Goal: Task Accomplishment & Management: Manage account settings

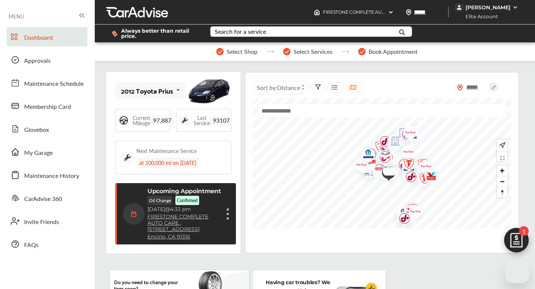
click at [514, 7] on img at bounding box center [515, 7] width 6 height 6
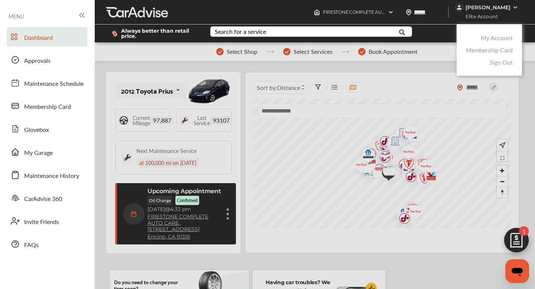
click at [505, 64] on link "Sign Out" at bounding box center [500, 62] width 23 height 9
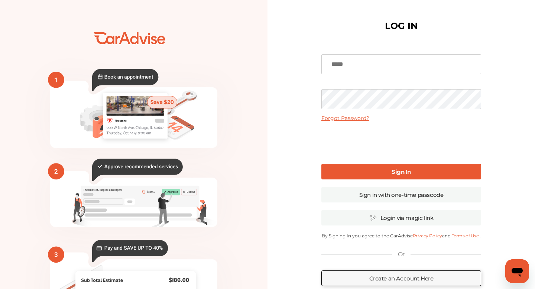
click at [425, 60] on input at bounding box center [401, 64] width 160 height 20
type input "**********"
click at [366, 167] on link "Sign In" at bounding box center [401, 172] width 160 height 16
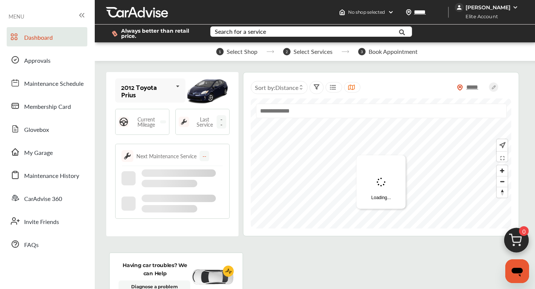
type input "*****"
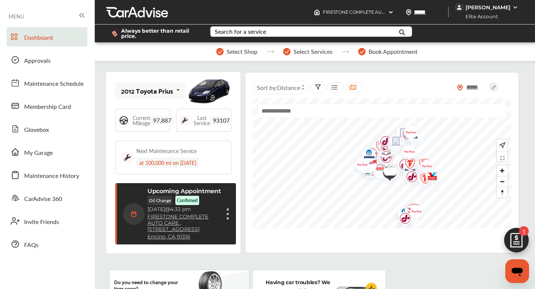
scroll to position [131, 0]
click at [516, 242] on img at bounding box center [516, 242] width 36 height 36
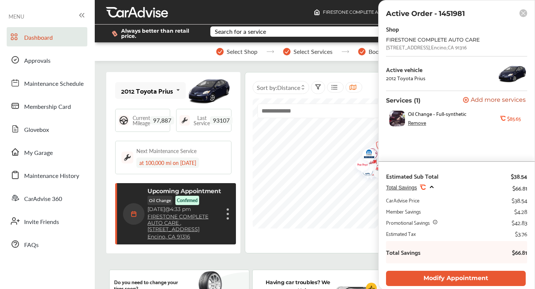
scroll to position [0, 0]
click at [521, 12] on rect at bounding box center [523, 13] width 8 height 8
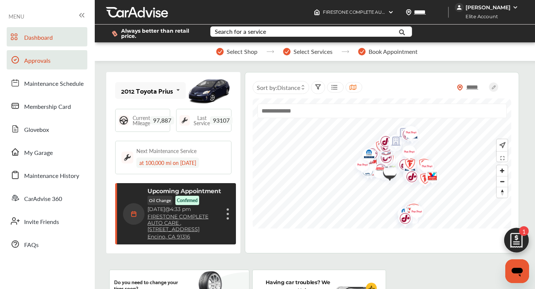
click at [37, 66] on link "Approvals" at bounding box center [47, 59] width 81 height 19
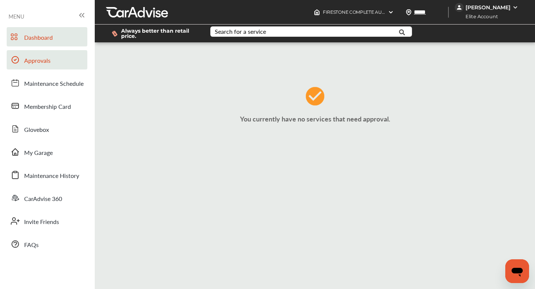
click at [34, 37] on span "Dashboard" at bounding box center [38, 38] width 29 height 10
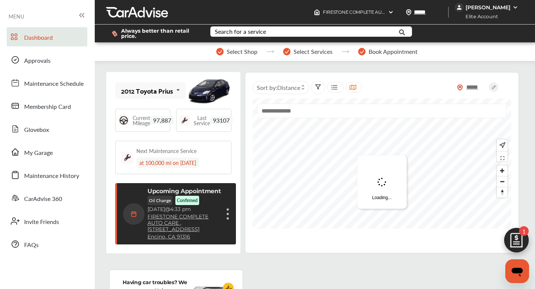
scroll to position [131, 0]
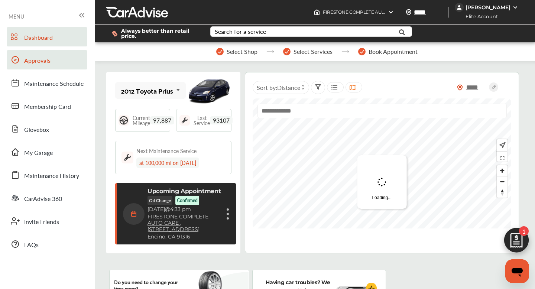
click at [37, 58] on span "Approvals" at bounding box center [37, 61] width 26 height 10
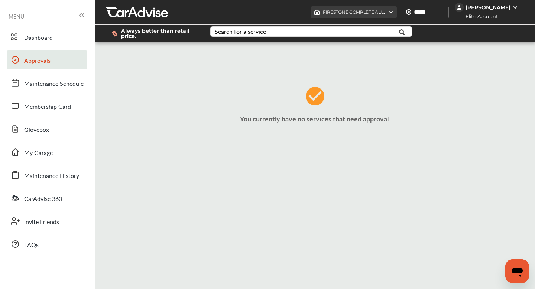
click at [378, 10] on span "FIRESTONE COMPLETE AUTO CARE , [STREET_ADDRESS]" at bounding box center [401, 12] width 157 height 6
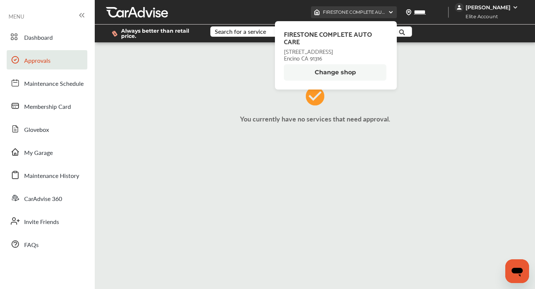
click at [379, 10] on span "FIRESTONE COMPLETE AUTO CARE , [STREET_ADDRESS]" at bounding box center [401, 12] width 157 height 6
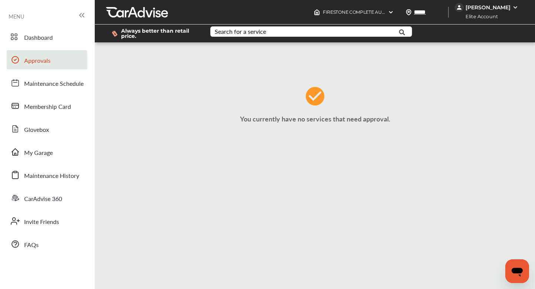
click at [503, 6] on div "[PERSON_NAME]" at bounding box center [487, 7] width 45 height 7
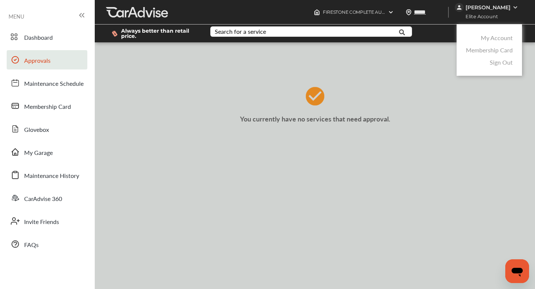
click at [503, 38] on link "My Account" at bounding box center [497, 37] width 32 height 9
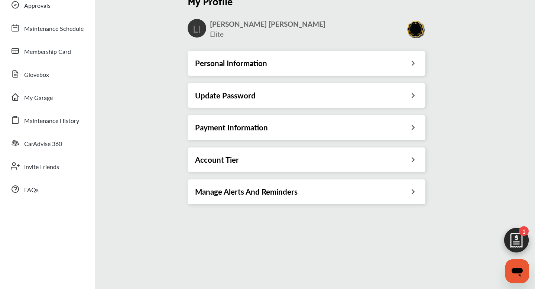
scroll to position [56, 0]
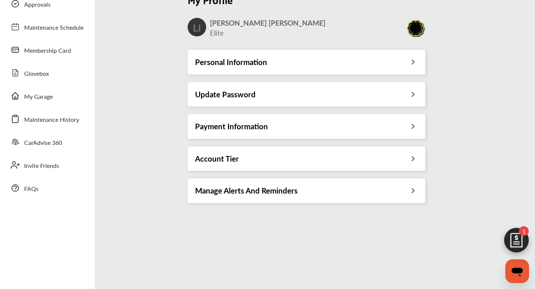
click at [342, 162] on div "Account Tier" at bounding box center [306, 159] width 223 height 10
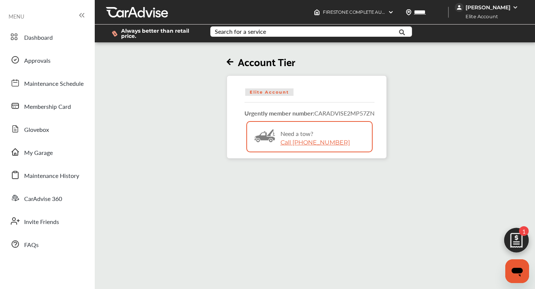
click at [227, 59] on icon at bounding box center [230, 62] width 7 height 8
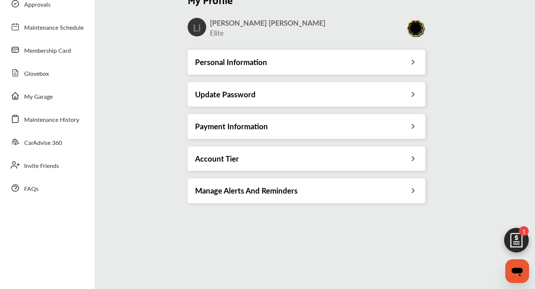
click at [169, 136] on div "My Profile LI [PERSON_NAME] Elite Personal Information Update Password Payment …" at bounding box center [306, 99] width 428 height 223
click at [72, 122] on span "Maintenance History" at bounding box center [51, 120] width 55 height 10
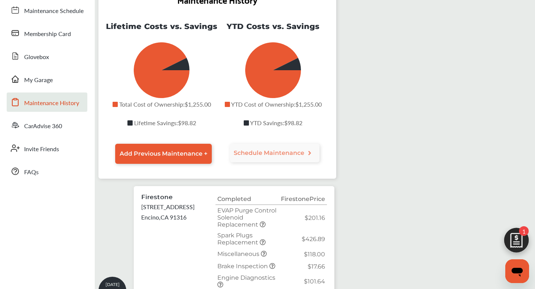
scroll to position [70, 0]
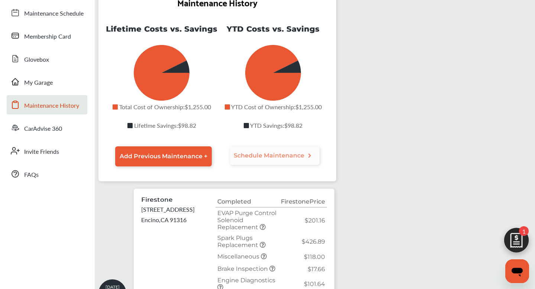
click at [260, 158] on span "Schedule Maintenance" at bounding box center [269, 155] width 71 height 7
click at [311, 156] on span "Schedule Maintenance" at bounding box center [275, 155] width 82 height 7
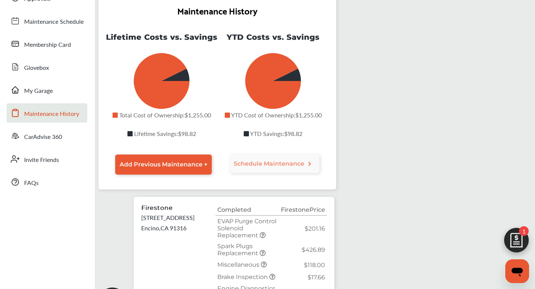
scroll to position [43, 0]
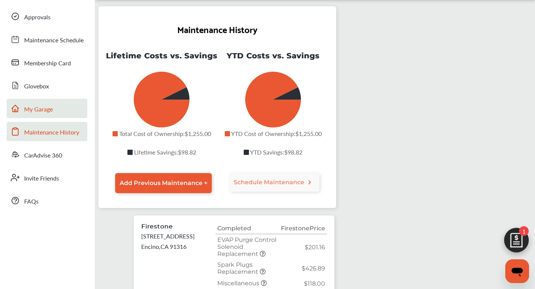
click at [31, 105] on span "My Garage" at bounding box center [38, 110] width 29 height 10
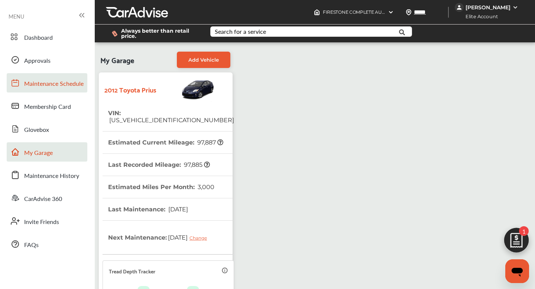
click at [64, 88] on span "Maintenance Schedule" at bounding box center [53, 84] width 59 height 10
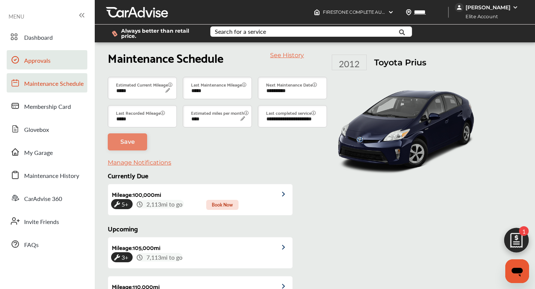
click at [41, 61] on span "Approvals" at bounding box center [37, 61] width 26 height 10
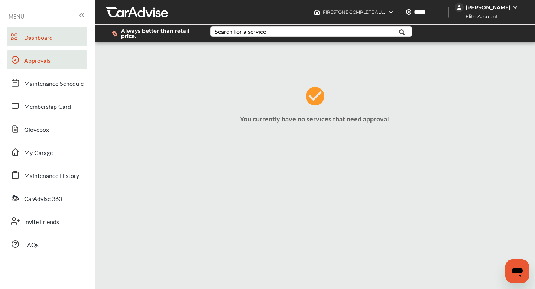
click at [37, 40] on span "Dashboard" at bounding box center [38, 38] width 29 height 10
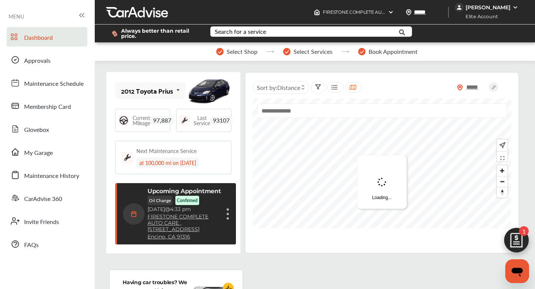
scroll to position [131, 0]
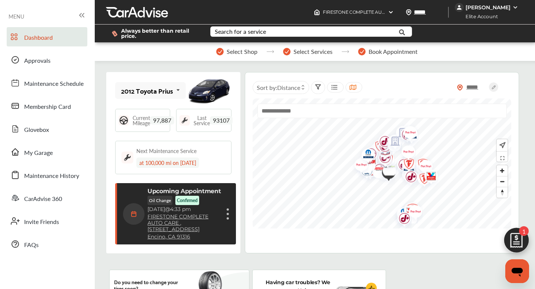
click at [512, 243] on img at bounding box center [516, 242] width 36 height 36
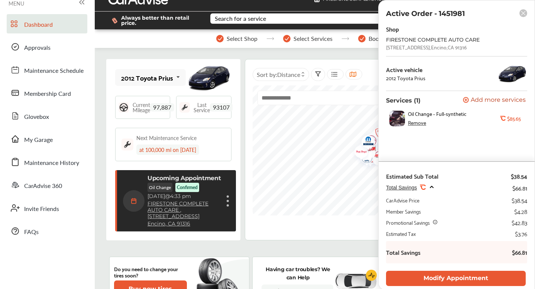
scroll to position [12, 0]
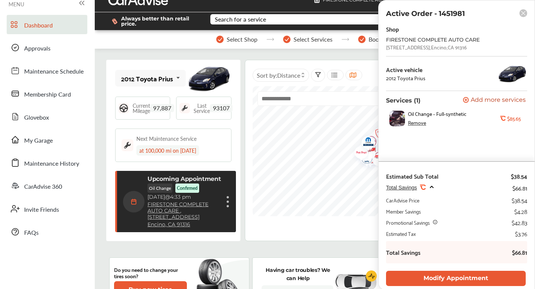
click at [525, 11] on rect at bounding box center [523, 13] width 8 height 8
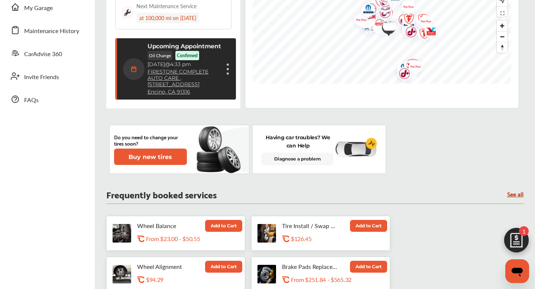
scroll to position [0, 0]
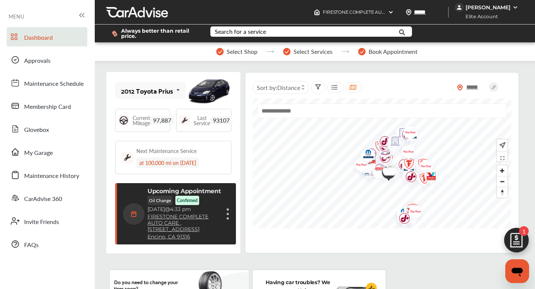
click at [515, 8] on img at bounding box center [515, 7] width 6 height 6
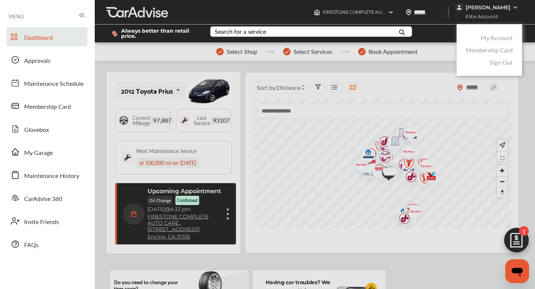
click at [504, 40] on link "My Account" at bounding box center [497, 37] width 32 height 9
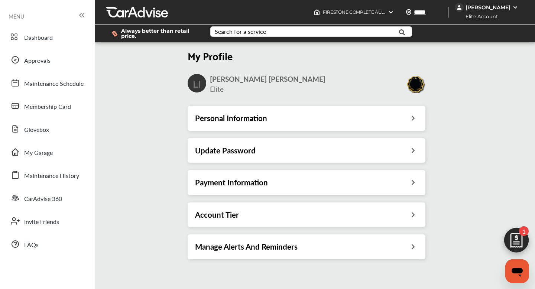
click at [515, 7] on img at bounding box center [515, 7] width 6 height 6
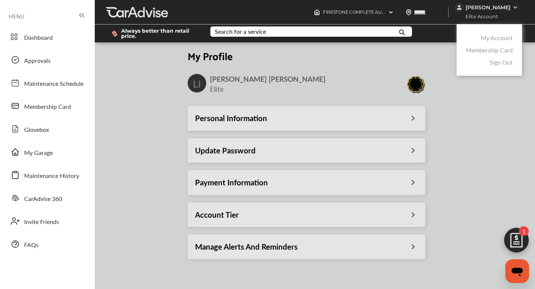
click at [504, 64] on link "Sign Out" at bounding box center [500, 62] width 23 height 9
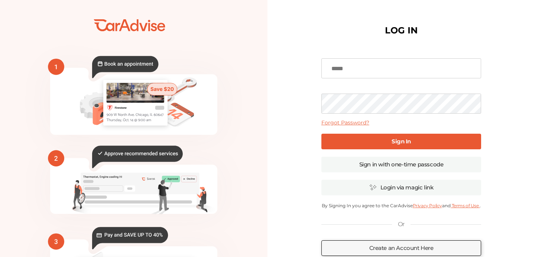
click at [336, 66] on input at bounding box center [401, 68] width 160 height 20
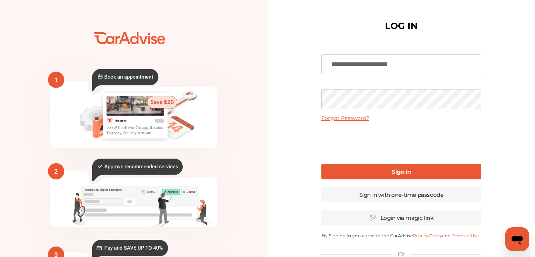
type input "**********"
click at [364, 173] on link "Sign In" at bounding box center [401, 172] width 160 height 16
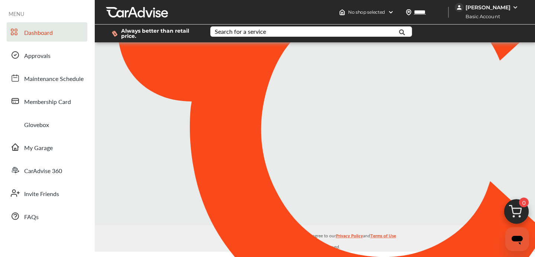
type input "*****"
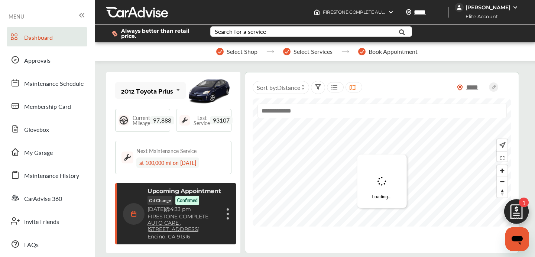
scroll to position [128, 0]
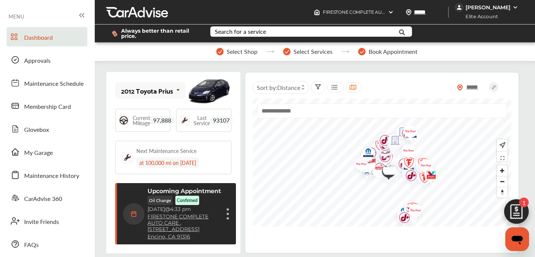
click at [211, 92] on img at bounding box center [209, 90] width 45 height 33
click at [209, 95] on img at bounding box center [209, 90] width 45 height 33
click at [159, 92] on div "2012 Toyota Prius" at bounding box center [147, 90] width 52 height 7
click at [159, 92] on div "2012 Toyota Prius" at bounding box center [146, 90] width 50 height 7
click at [214, 85] on img at bounding box center [209, 90] width 45 height 33
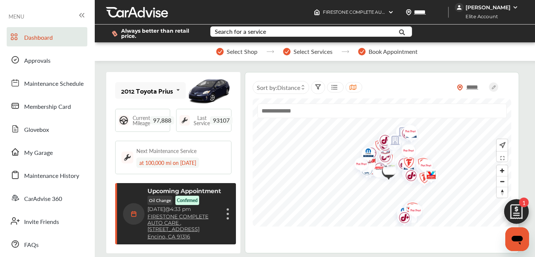
click at [214, 85] on img at bounding box center [209, 90] width 45 height 33
click at [52, 155] on span "My Garage" at bounding box center [38, 153] width 29 height 10
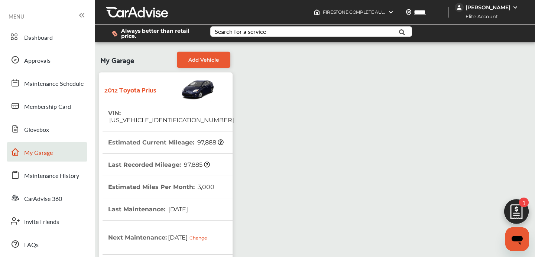
click at [514, 7] on img at bounding box center [515, 7] width 6 height 6
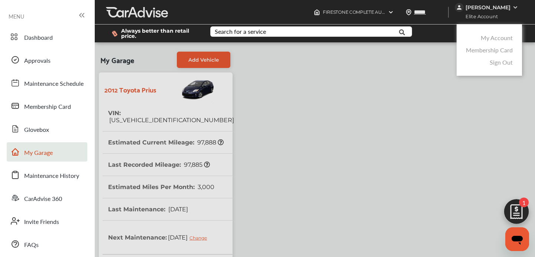
click at [507, 64] on link "Sign Out" at bounding box center [500, 62] width 23 height 9
